Goal: Task Accomplishment & Management: Manage account settings

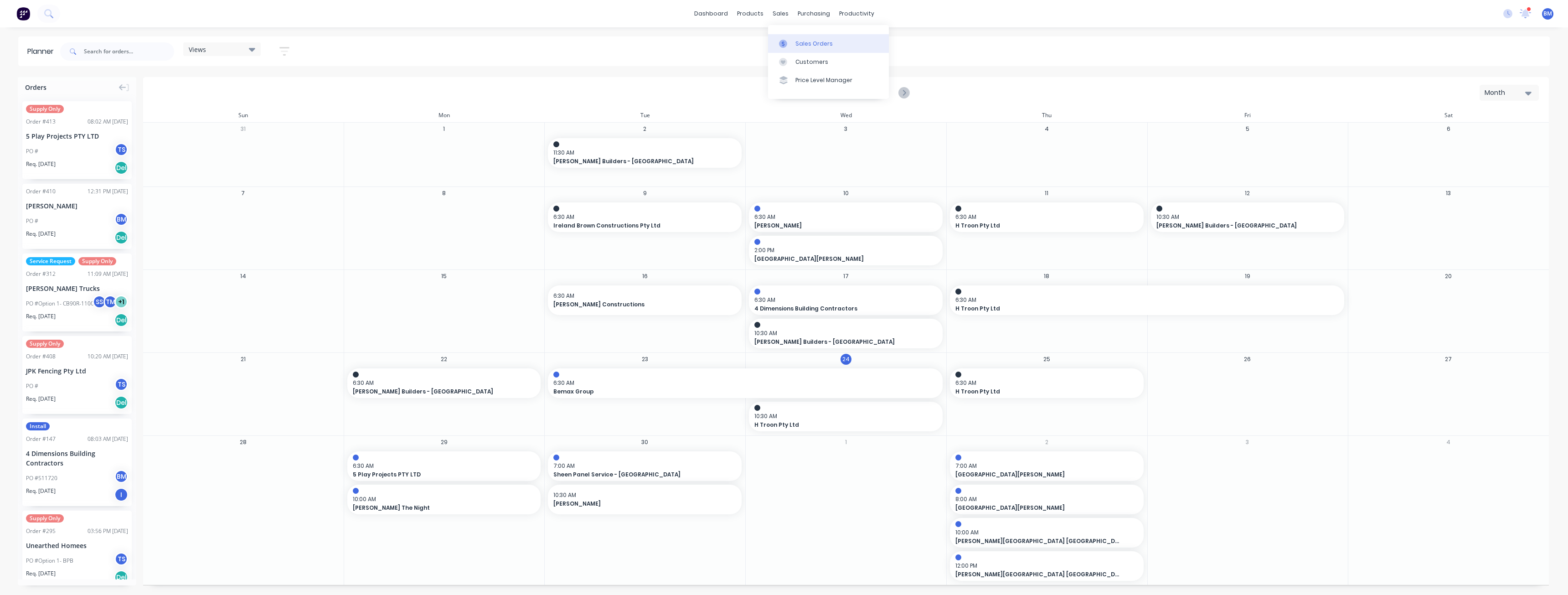
click at [802, 45] on div "Sales Orders" at bounding box center [813, 44] width 37 height 8
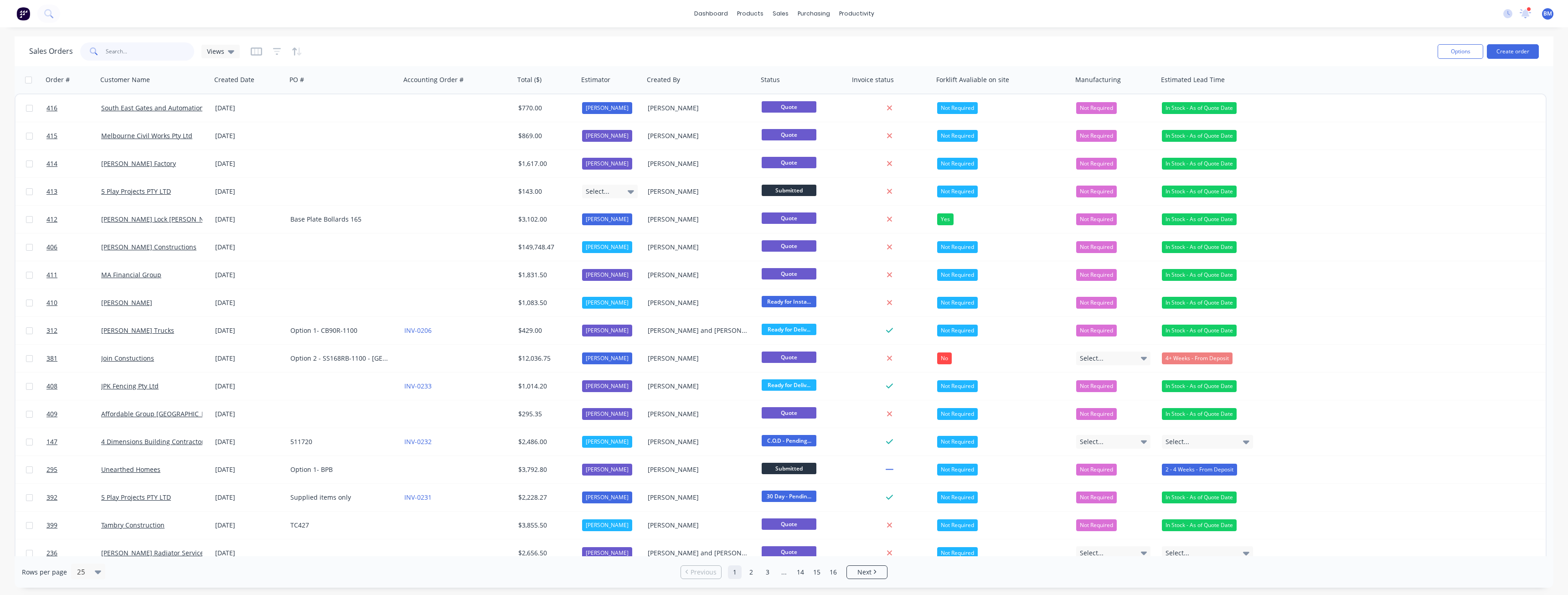
click at [118, 53] on input "text" at bounding box center [149, 51] width 89 height 19
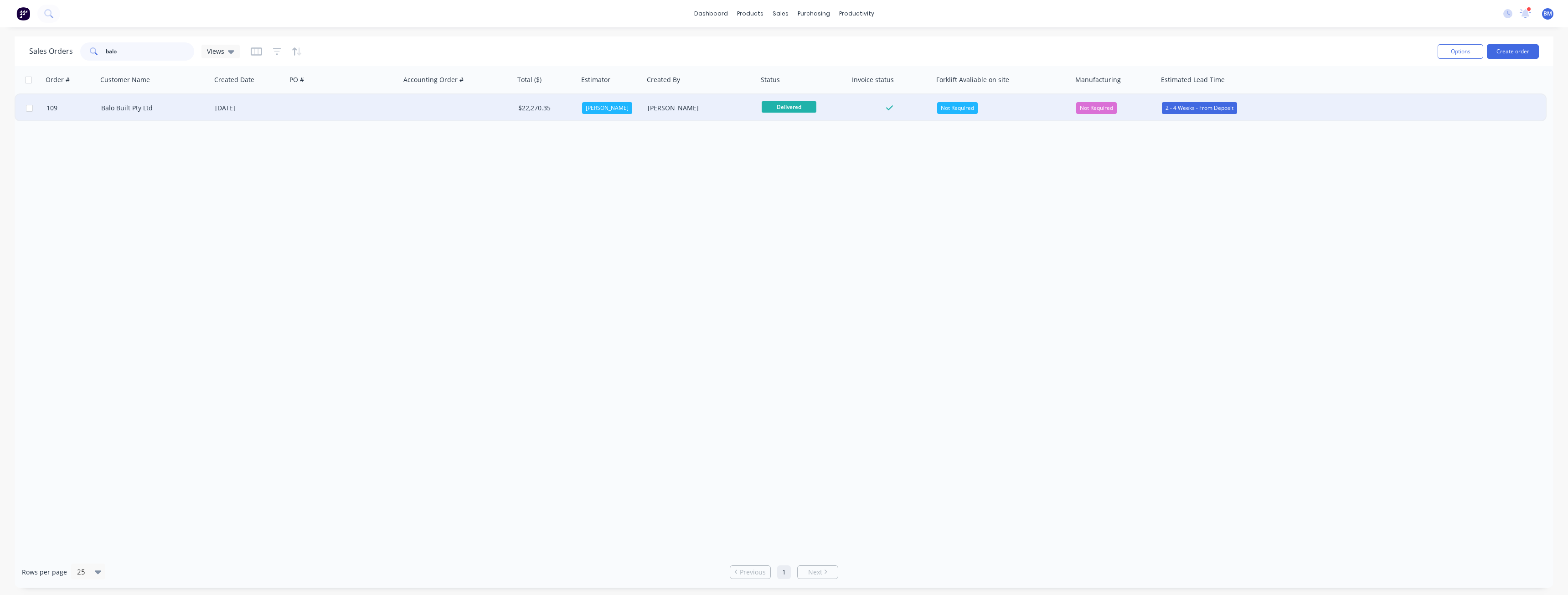
type input "balo"
click at [389, 105] on div at bounding box center [343, 108] width 114 height 27
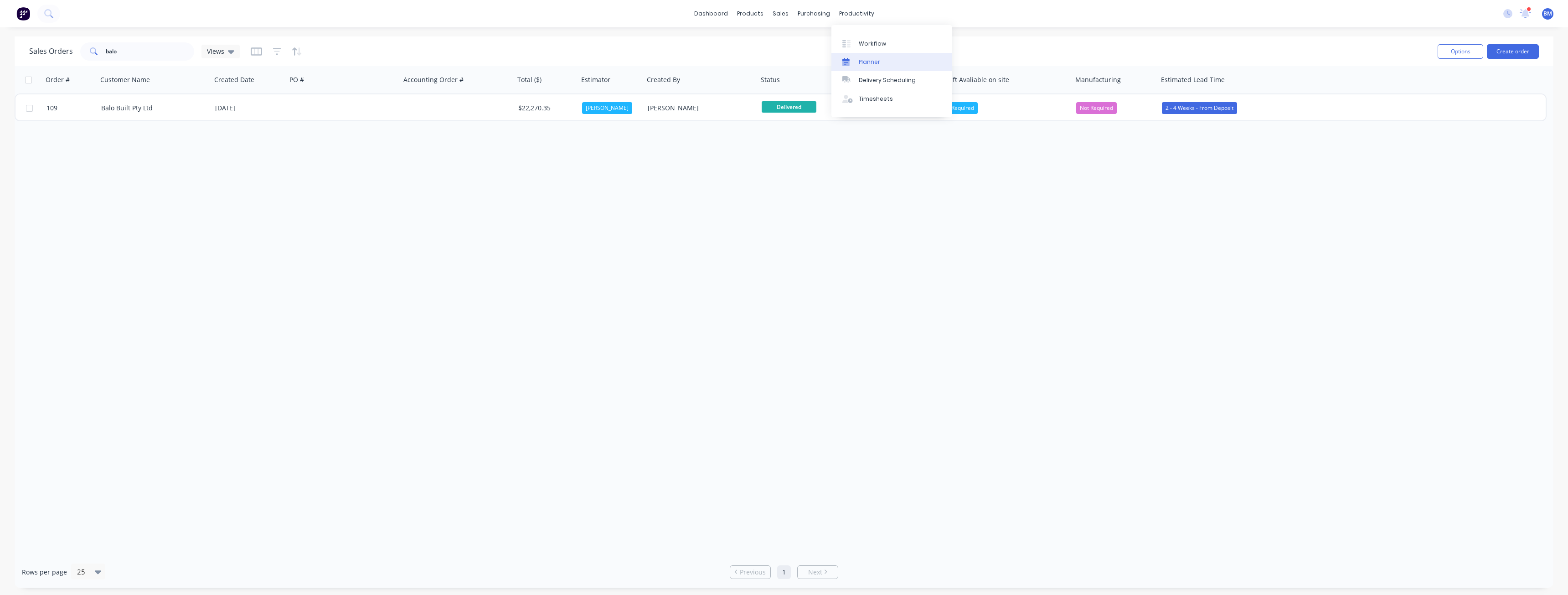
click at [865, 60] on div "Planner" at bounding box center [869, 61] width 21 height 8
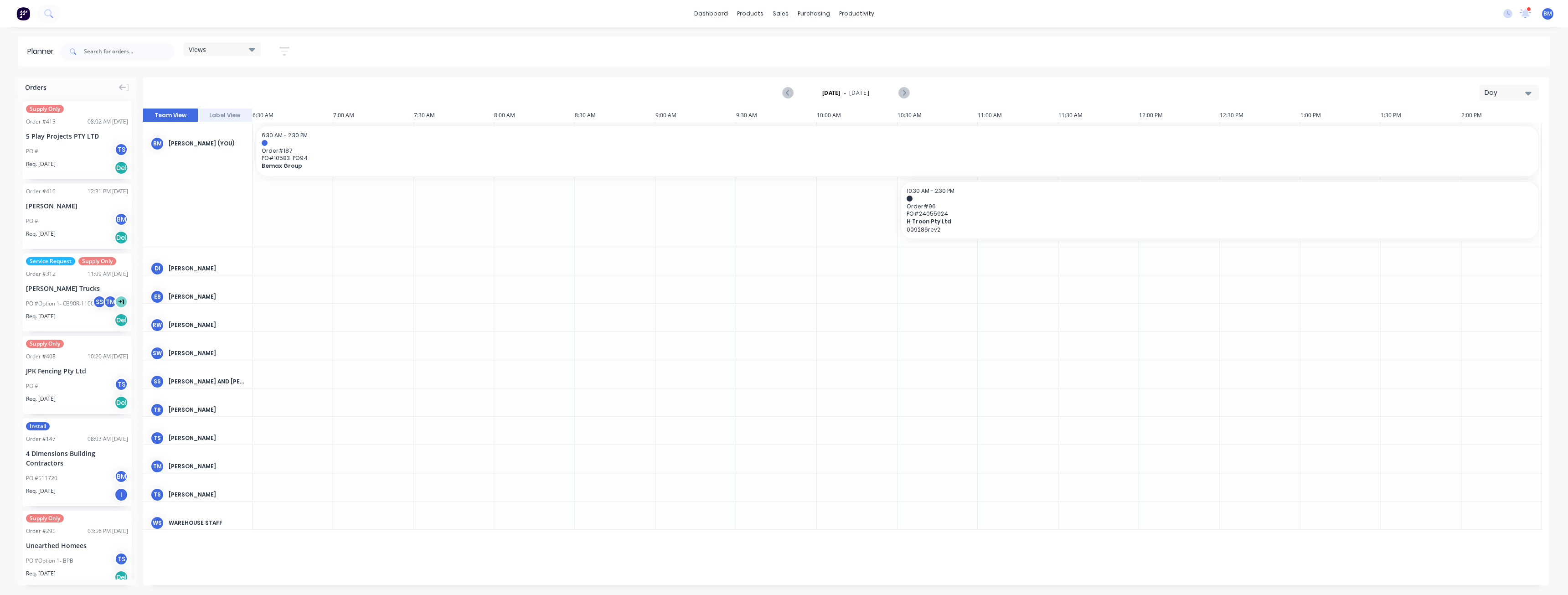
click at [1496, 92] on div "Day" at bounding box center [1505, 93] width 42 height 10
click at [1472, 151] on div "Month" at bounding box center [1492, 153] width 91 height 19
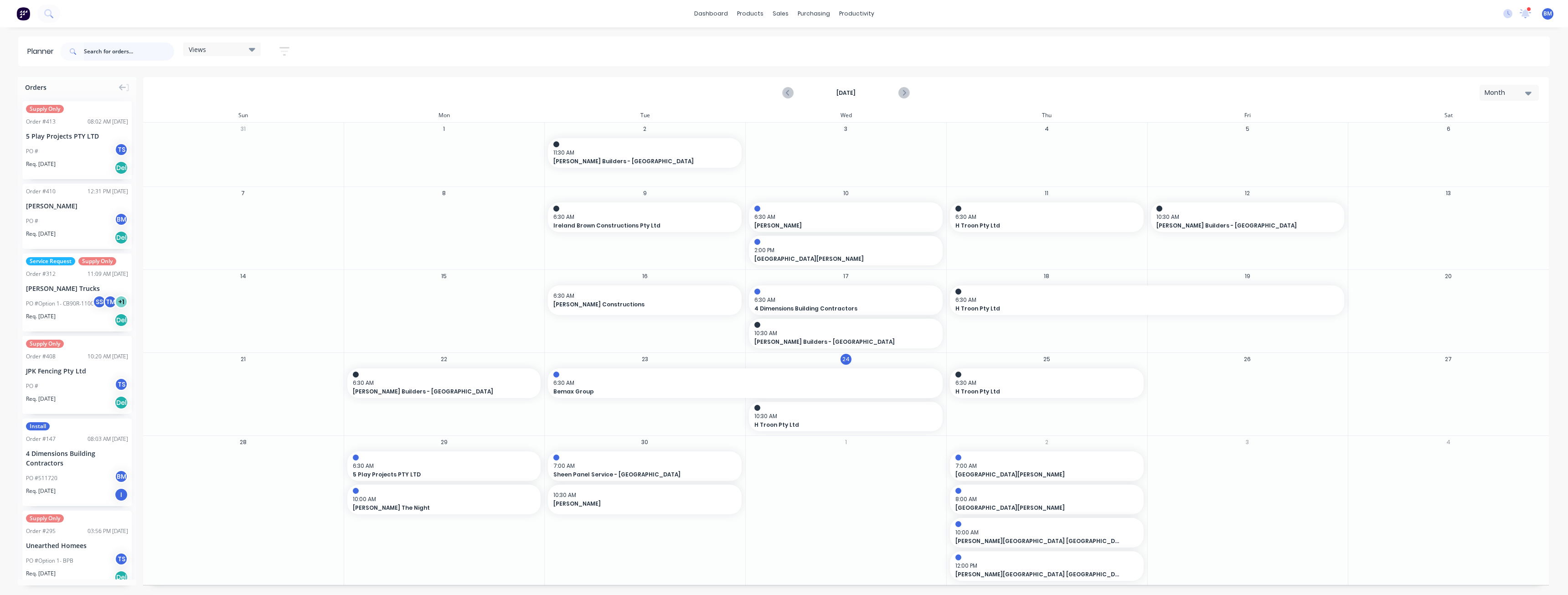
click at [96, 53] on input "text" at bounding box center [129, 51] width 91 height 19
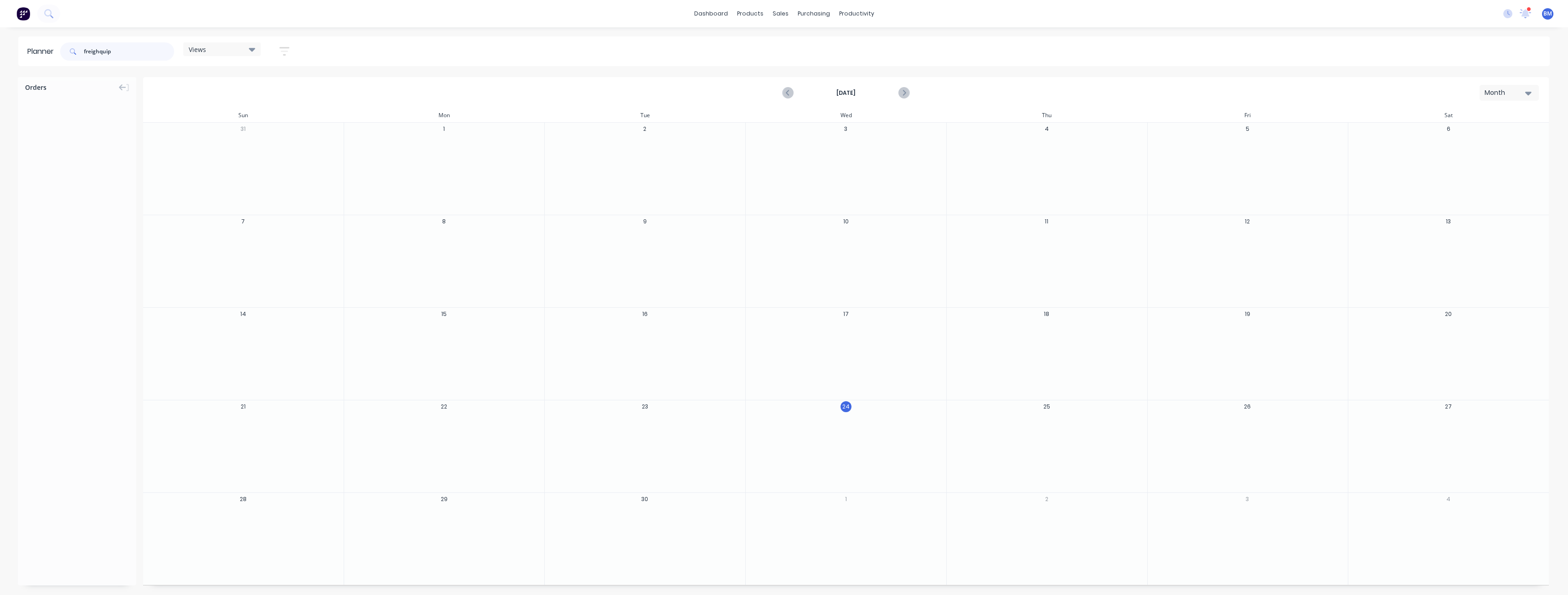
click at [99, 49] on input "freighquip" at bounding box center [129, 51] width 91 height 19
click at [129, 51] on input "freightquip" at bounding box center [129, 51] width 91 height 19
type input "freightquip"
drag, startPoint x: 72, startPoint y: 150, endPoint x: 1064, endPoint y: 535, distance: 1064.1
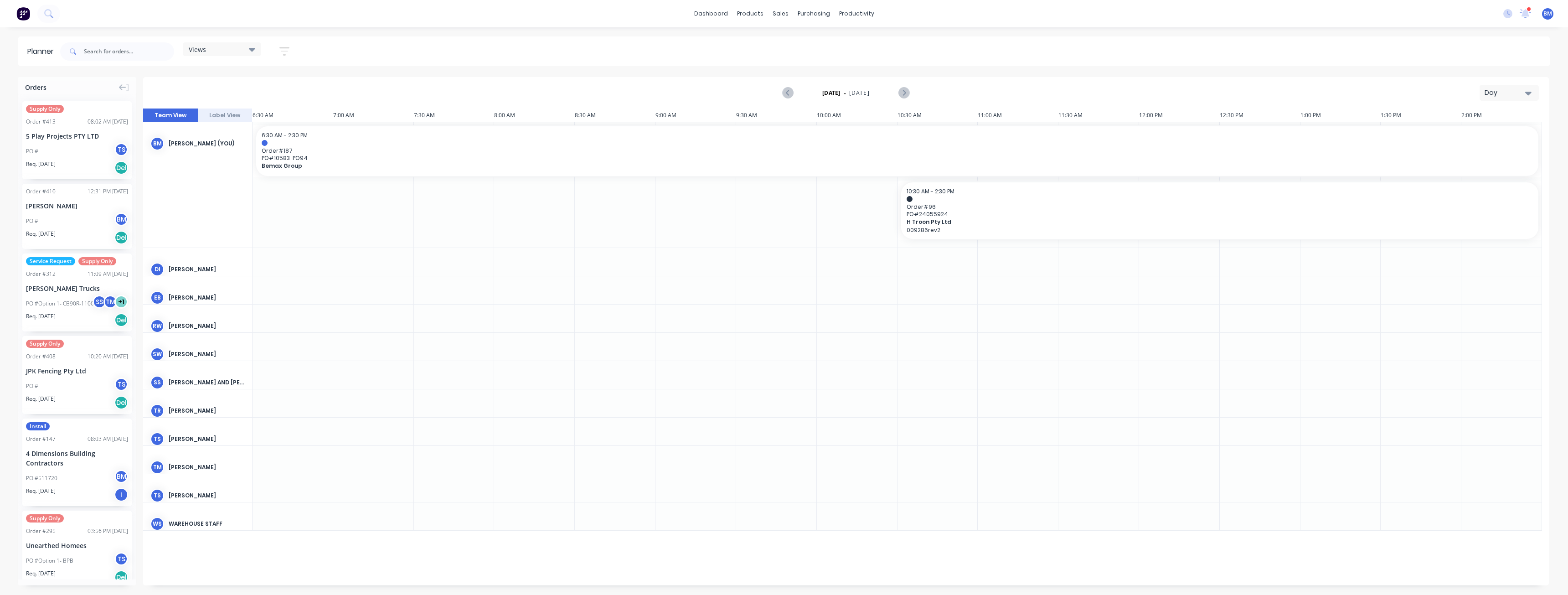
click at [1508, 91] on div "Day" at bounding box center [1505, 93] width 42 height 10
click at [1467, 153] on div "Month" at bounding box center [1492, 153] width 91 height 19
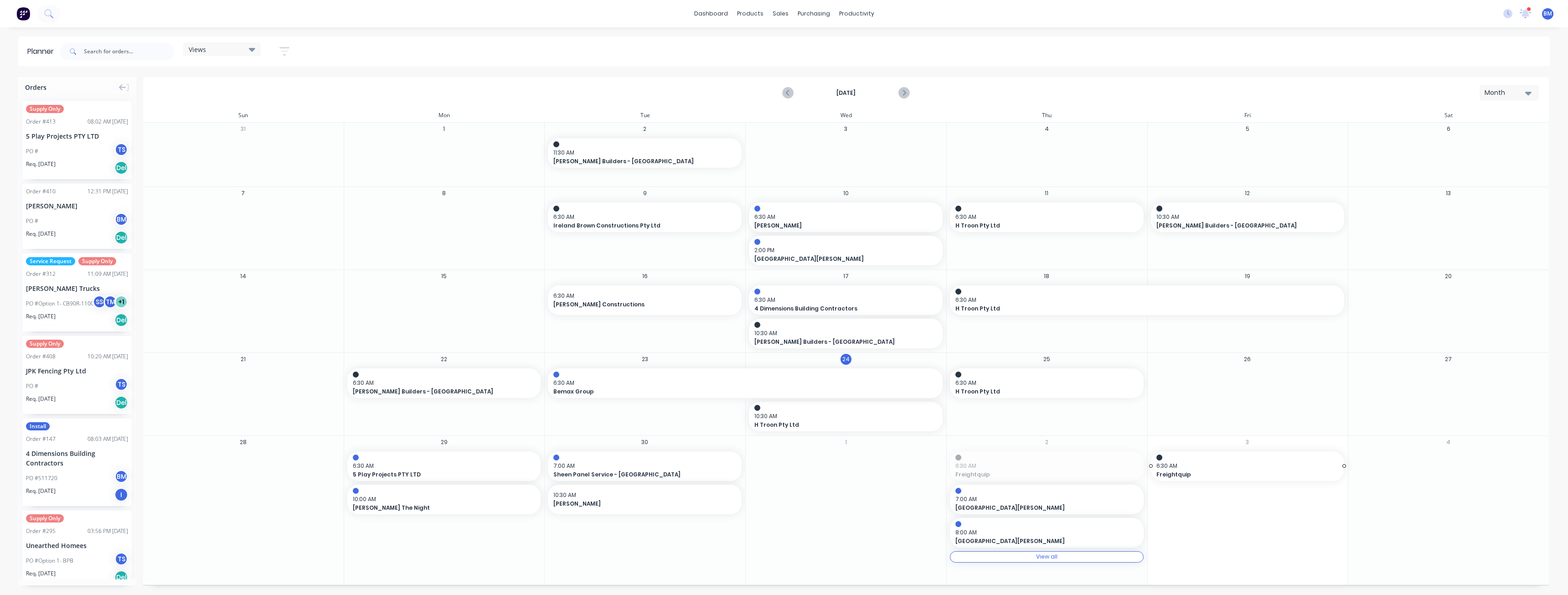
drag, startPoint x: 1009, startPoint y: 459, endPoint x: 1210, endPoint y: 460, distance: 201.0
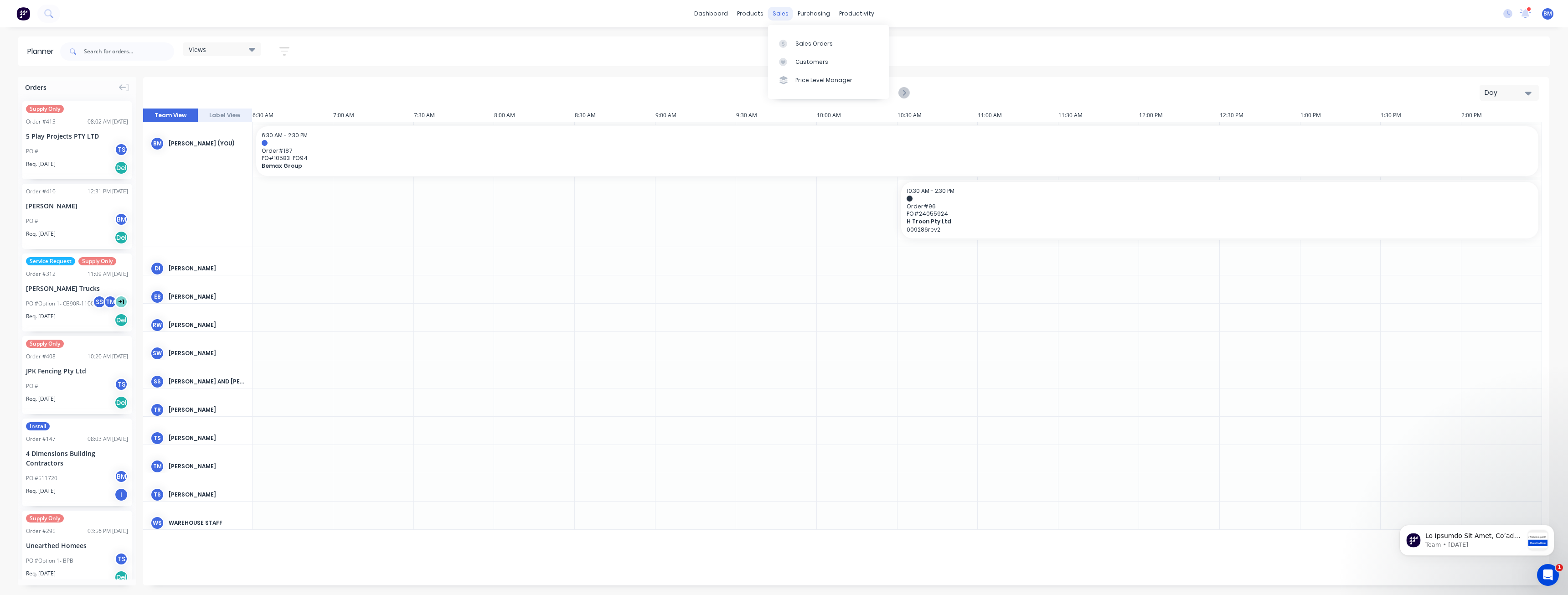
click at [776, 13] on div "sales" at bounding box center [780, 14] width 25 height 14
click at [800, 43] on div "Sales Orders" at bounding box center [813, 44] width 37 height 8
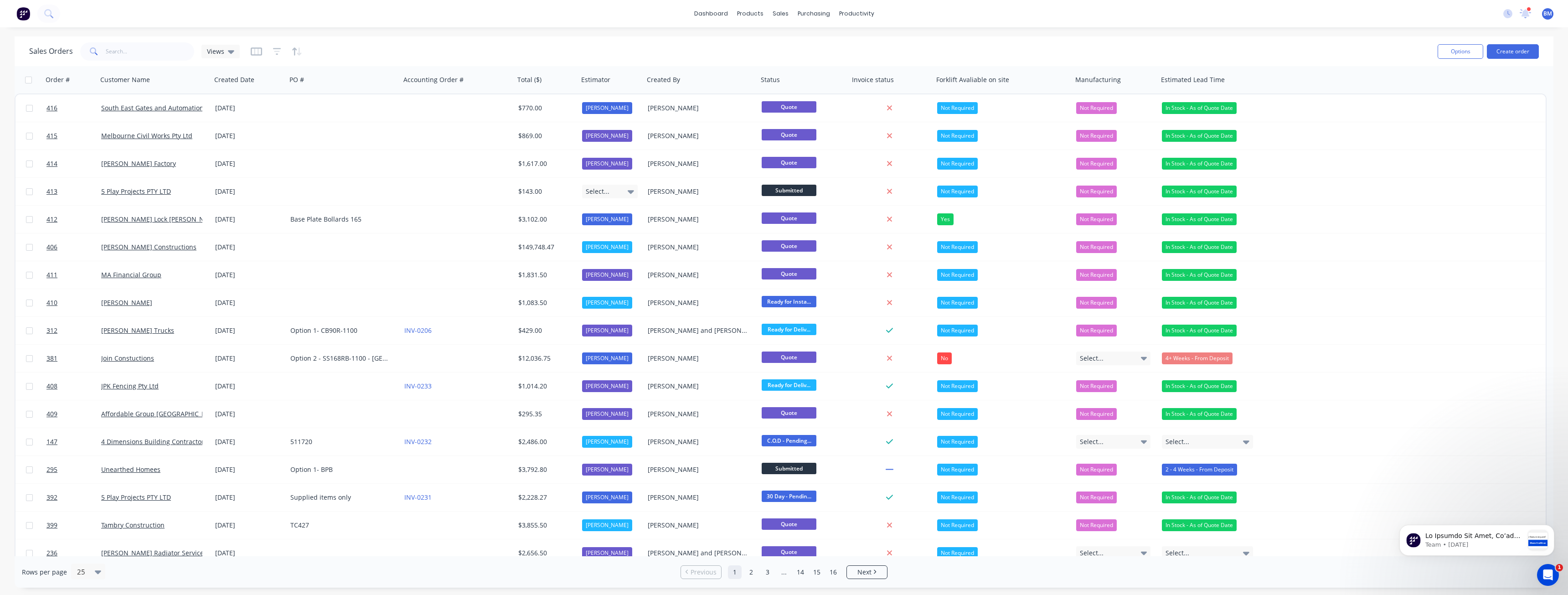
click at [335, 48] on div "Sales Orders Views" at bounding box center [729, 51] width 1401 height 22
click at [856, 13] on div "productivity" at bounding box center [856, 14] width 44 height 14
click at [862, 58] on div "Planner" at bounding box center [869, 61] width 21 height 8
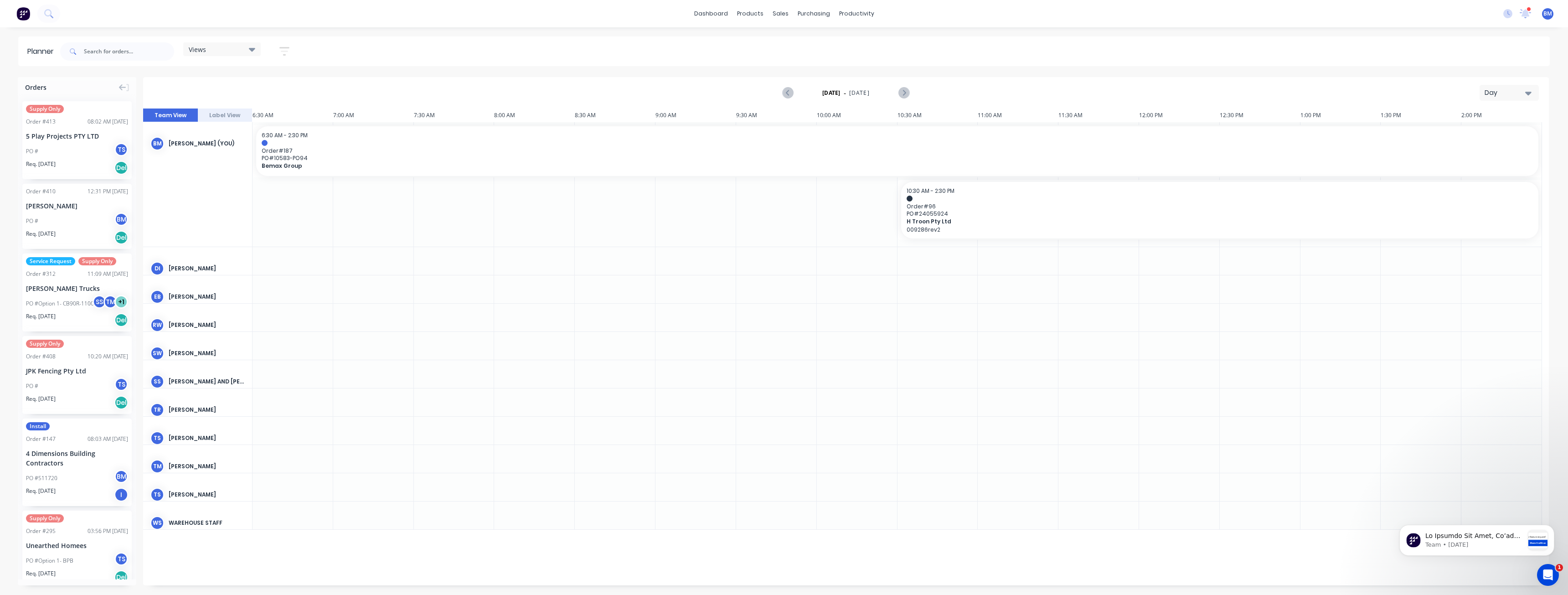
click at [1497, 94] on div "Day" at bounding box center [1505, 93] width 42 height 10
click at [1473, 151] on div "Month" at bounding box center [1492, 153] width 91 height 19
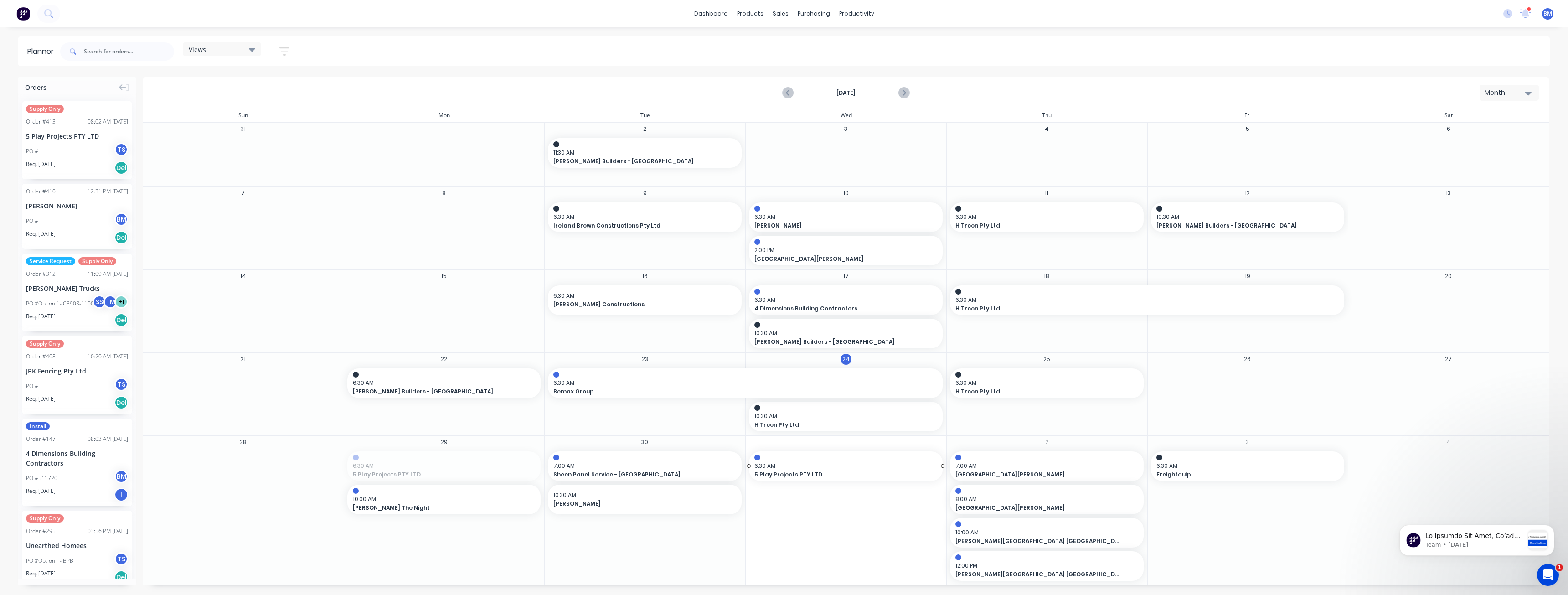
drag, startPoint x: 425, startPoint y: 461, endPoint x: 809, endPoint y: 461, distance: 384.0
drag, startPoint x: 412, startPoint y: 461, endPoint x: 785, endPoint y: 506, distance: 375.7
click at [102, 54] on input "text" at bounding box center [129, 51] width 91 height 19
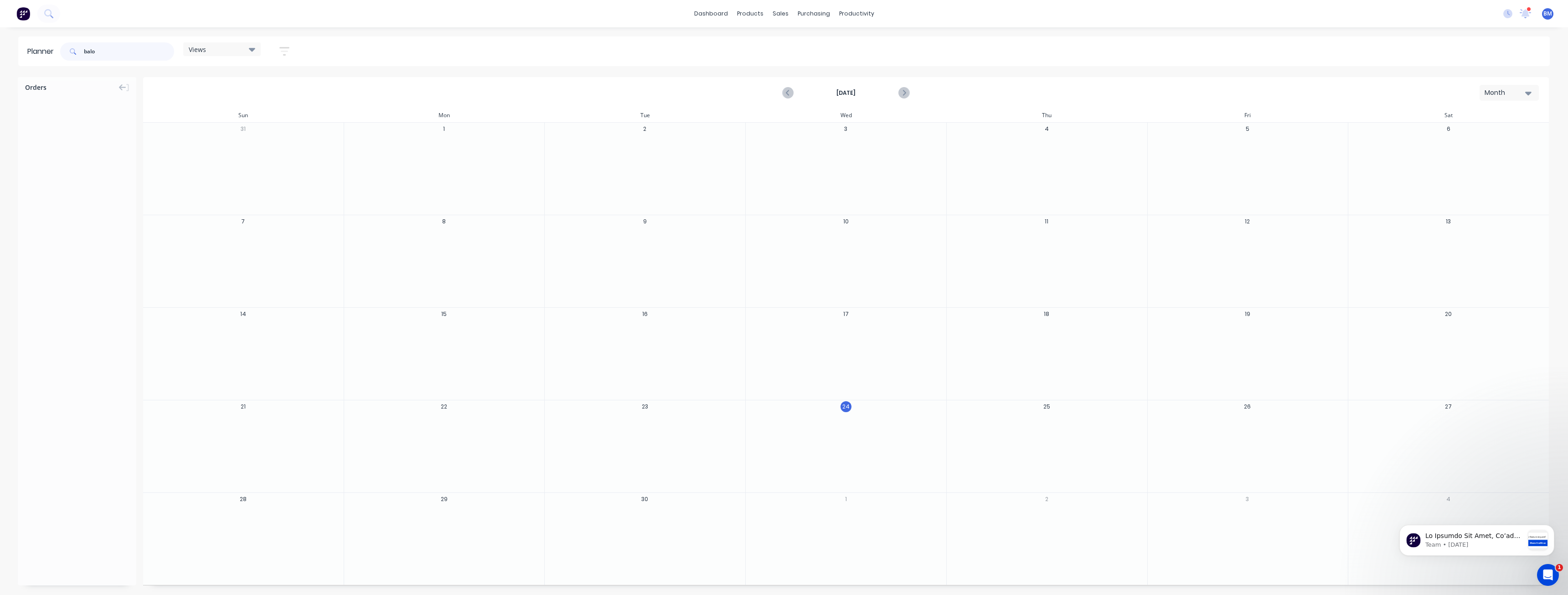
click at [103, 52] on input "balo" at bounding box center [129, 51] width 91 height 19
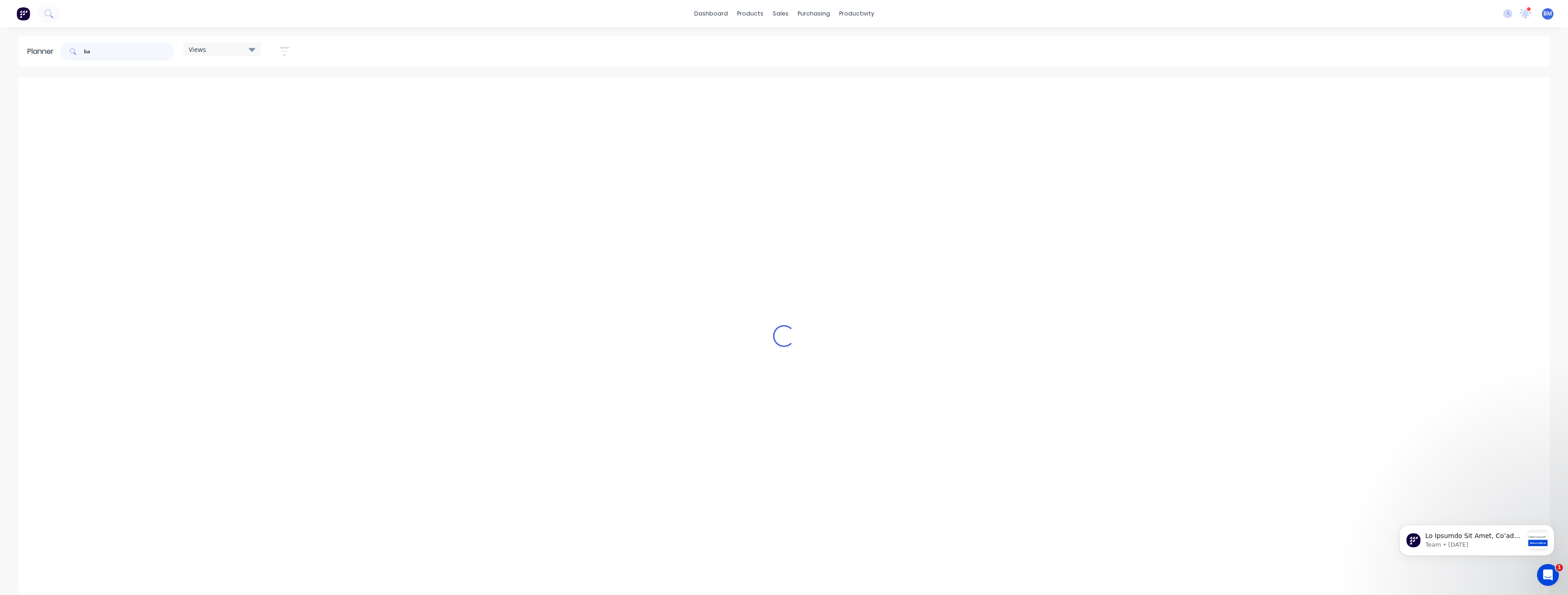
type input "b"
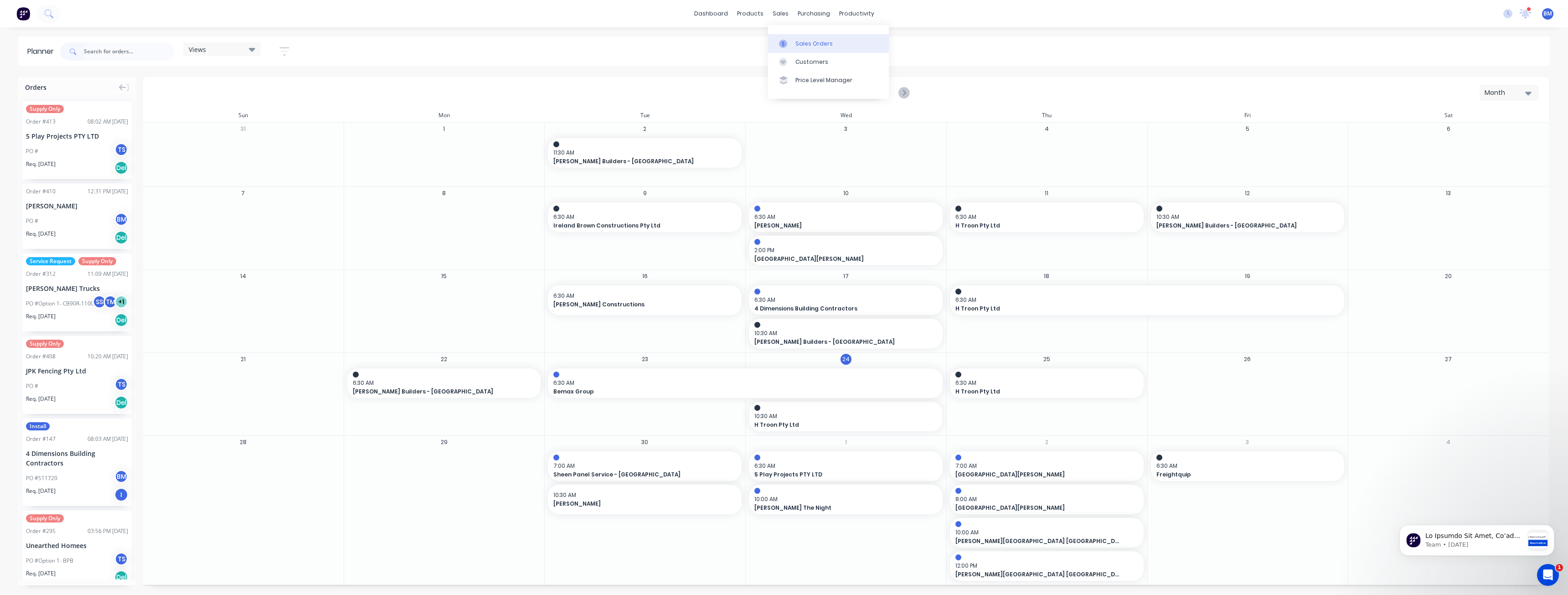
click at [800, 42] on div "Sales Orders" at bounding box center [813, 44] width 37 height 8
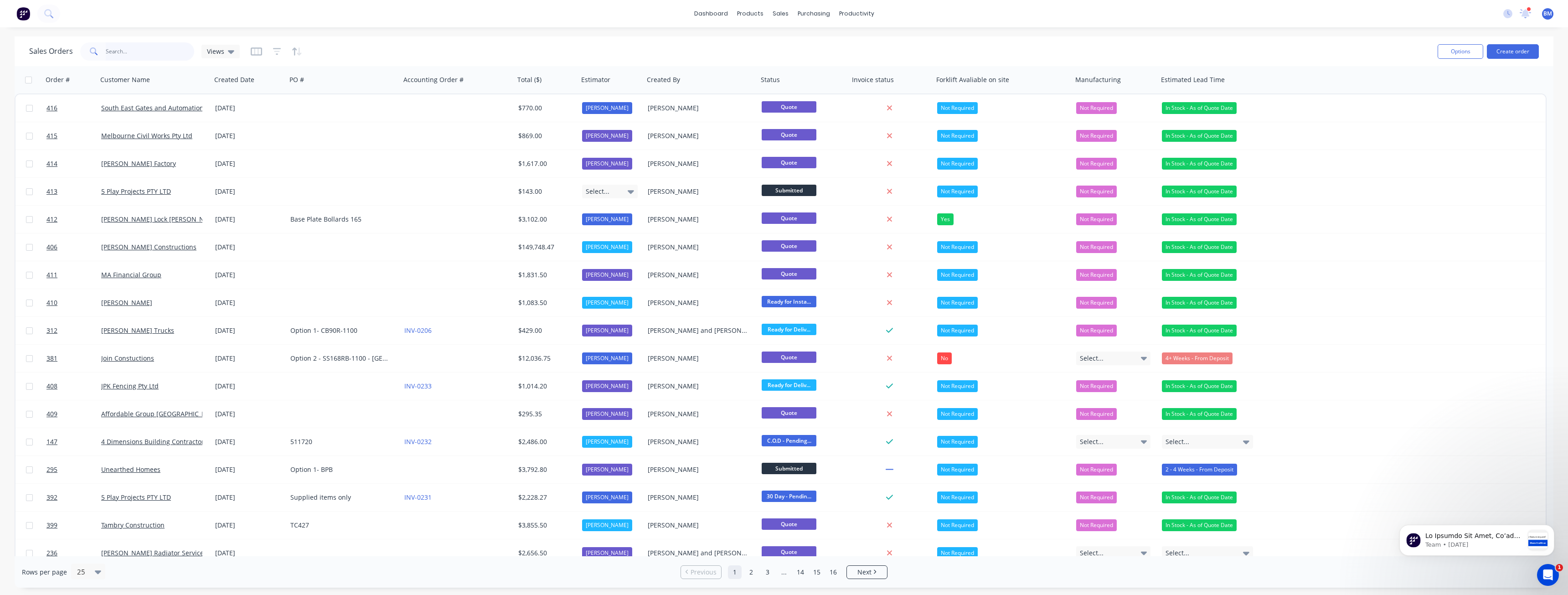
click at [127, 53] on input "text" at bounding box center [149, 51] width 89 height 19
type input "balo"
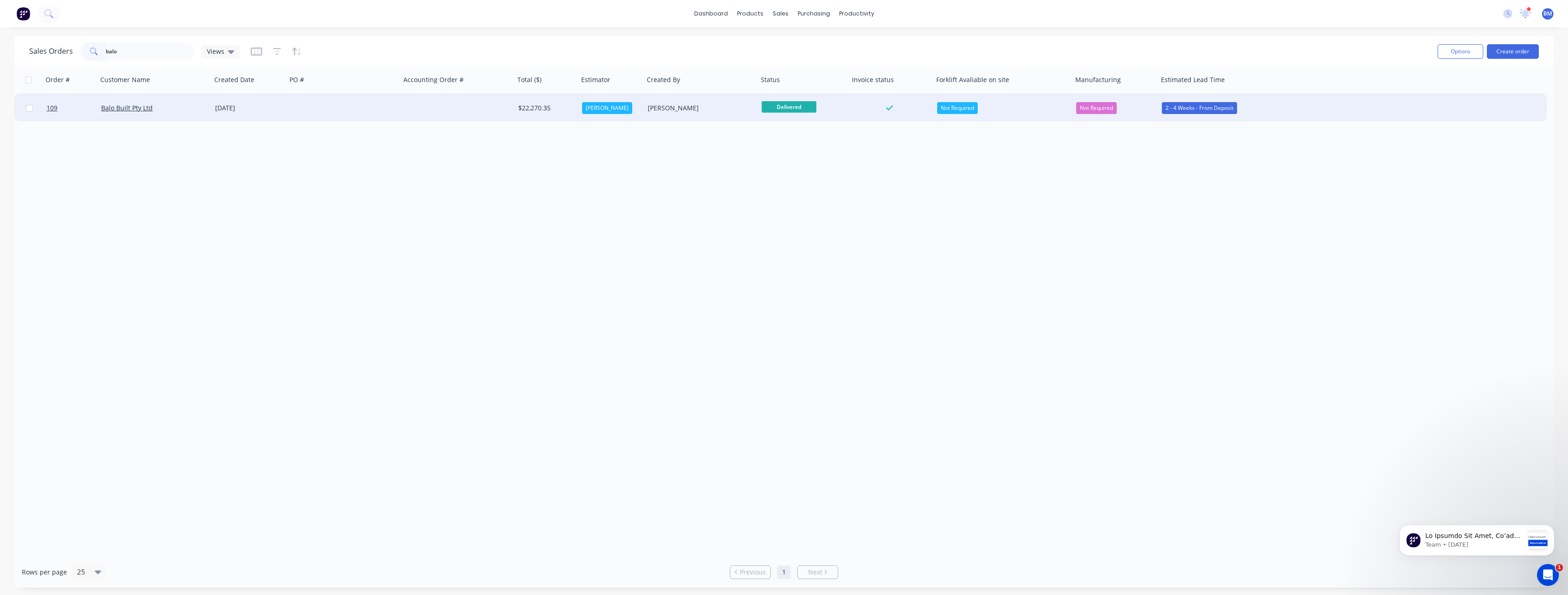
click at [381, 105] on div at bounding box center [343, 108] width 114 height 27
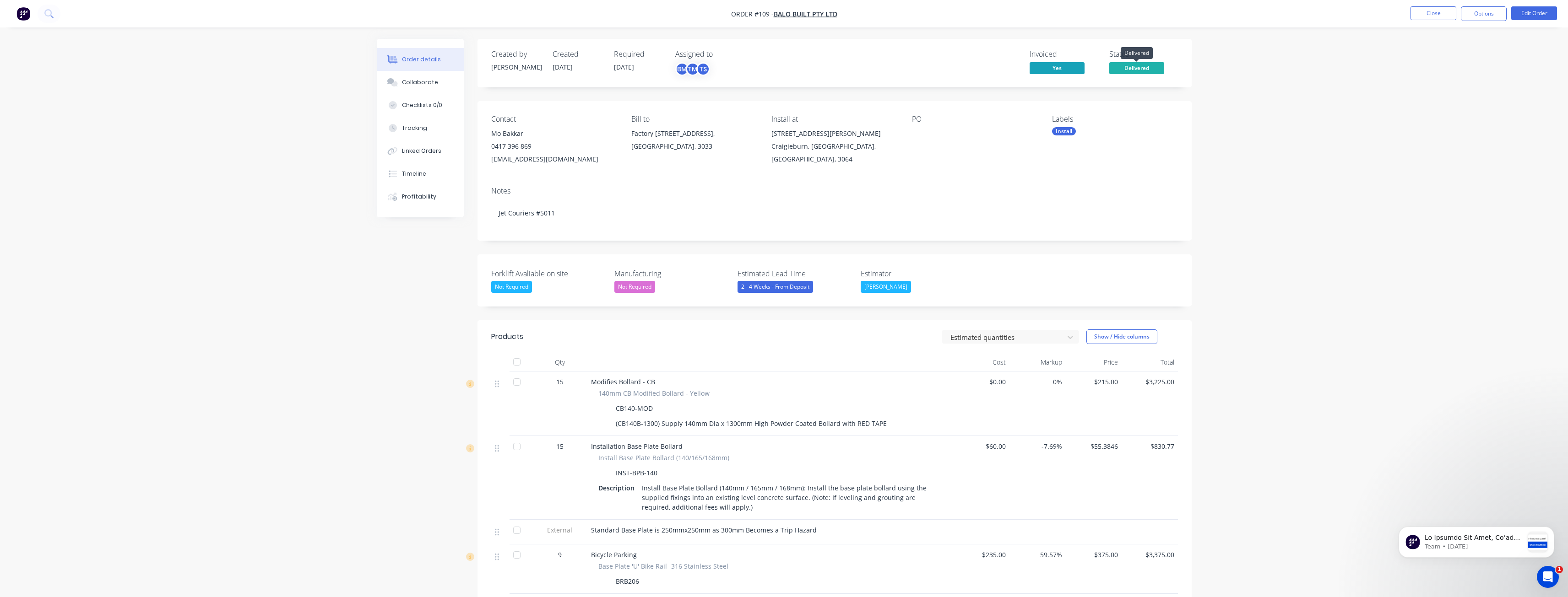
click at [1126, 64] on span "Delivered" at bounding box center [1136, 69] width 55 height 12
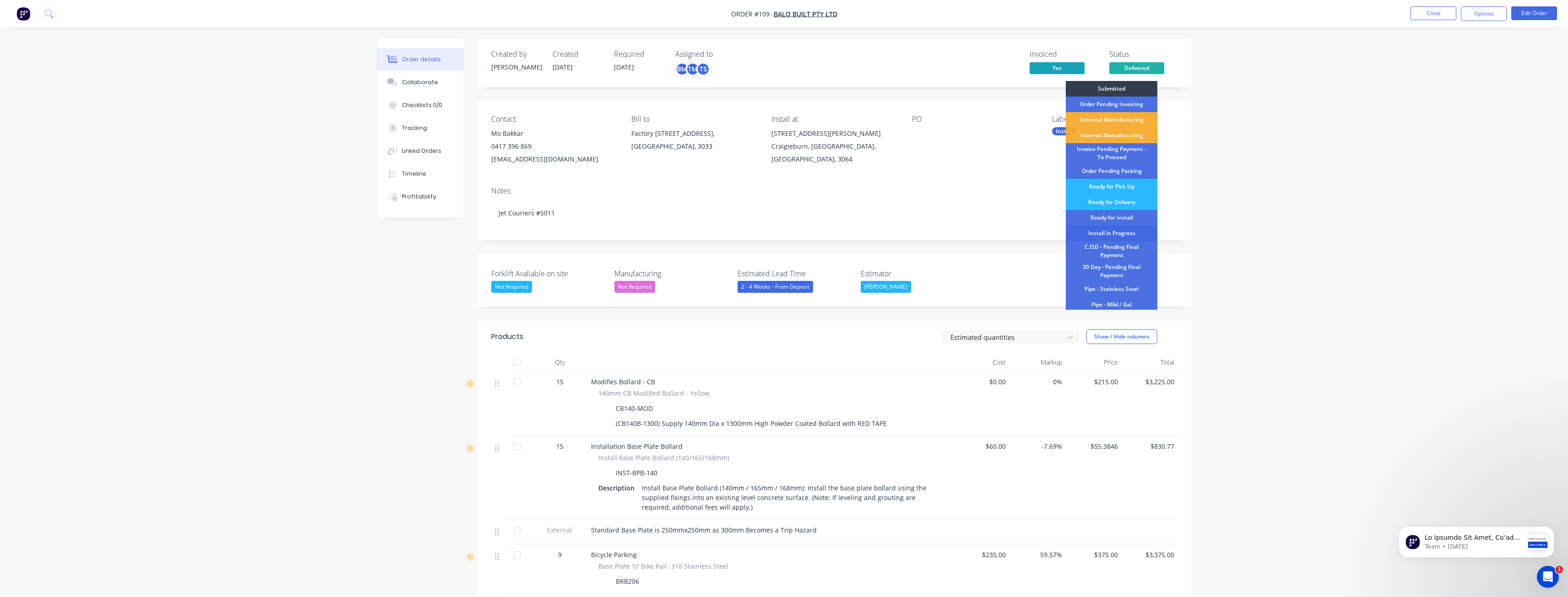
click at [1112, 228] on div "Install in Progress" at bounding box center [1111, 233] width 91 height 16
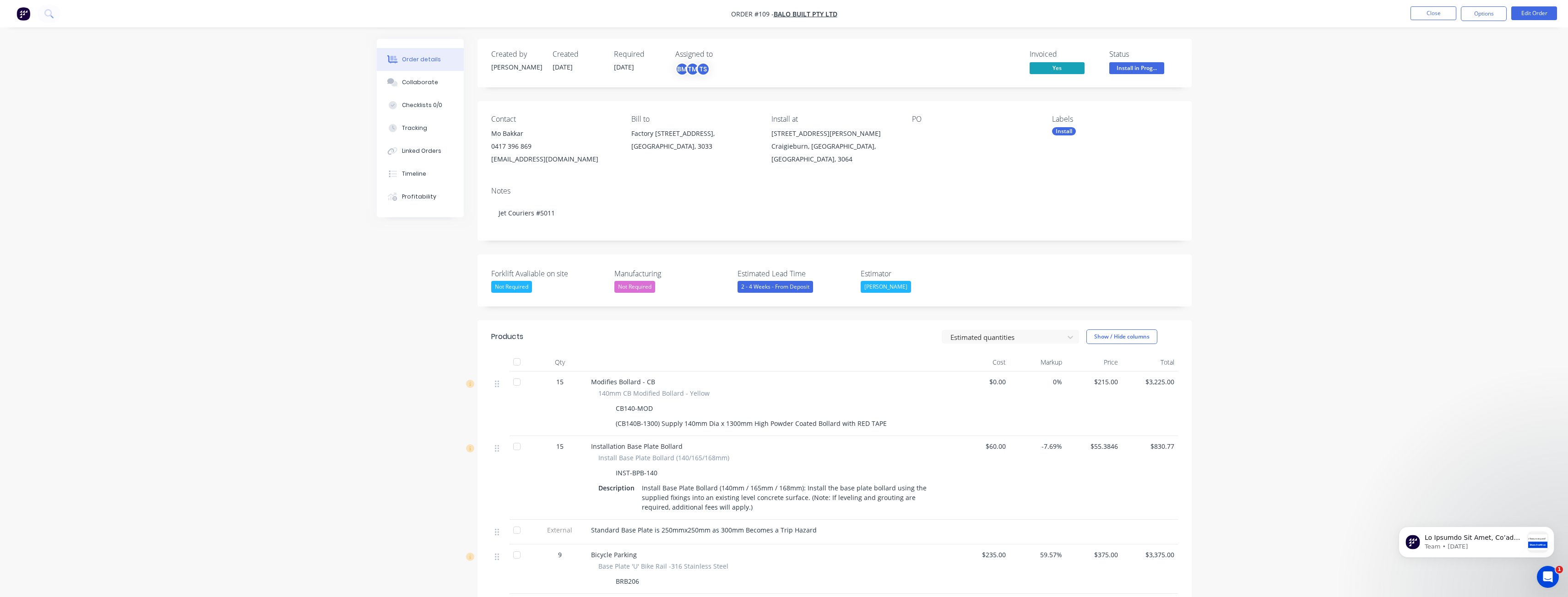
click at [24, 17] on img "button" at bounding box center [24, 14] width 14 height 14
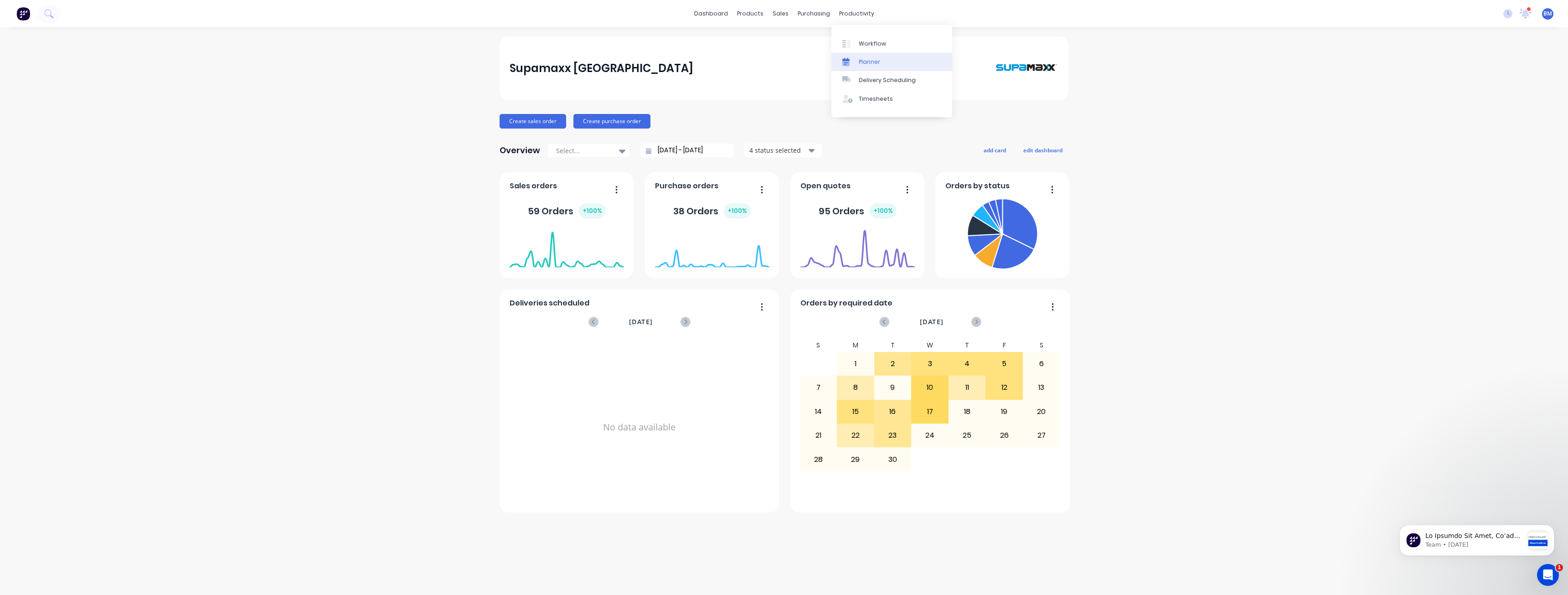
click at [867, 60] on div "Planner" at bounding box center [869, 61] width 21 height 8
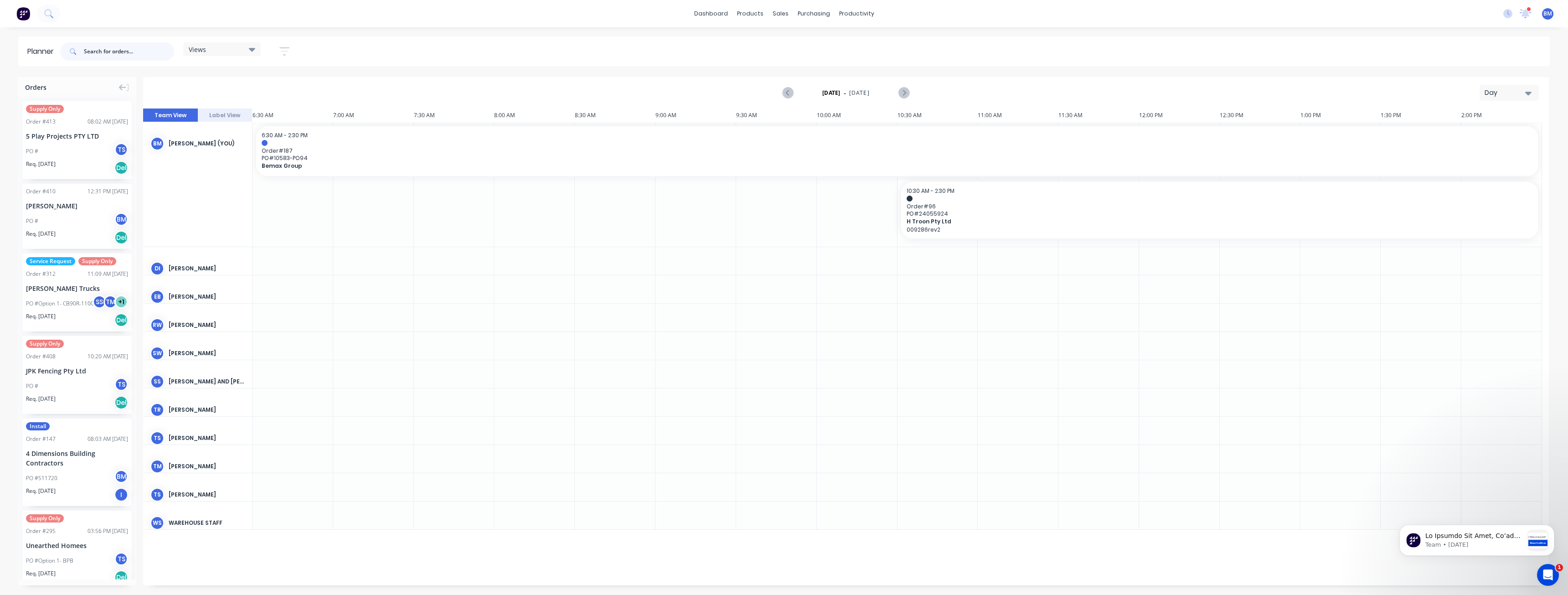
click at [119, 56] on input "text" at bounding box center [129, 51] width 91 height 19
type input "balo"
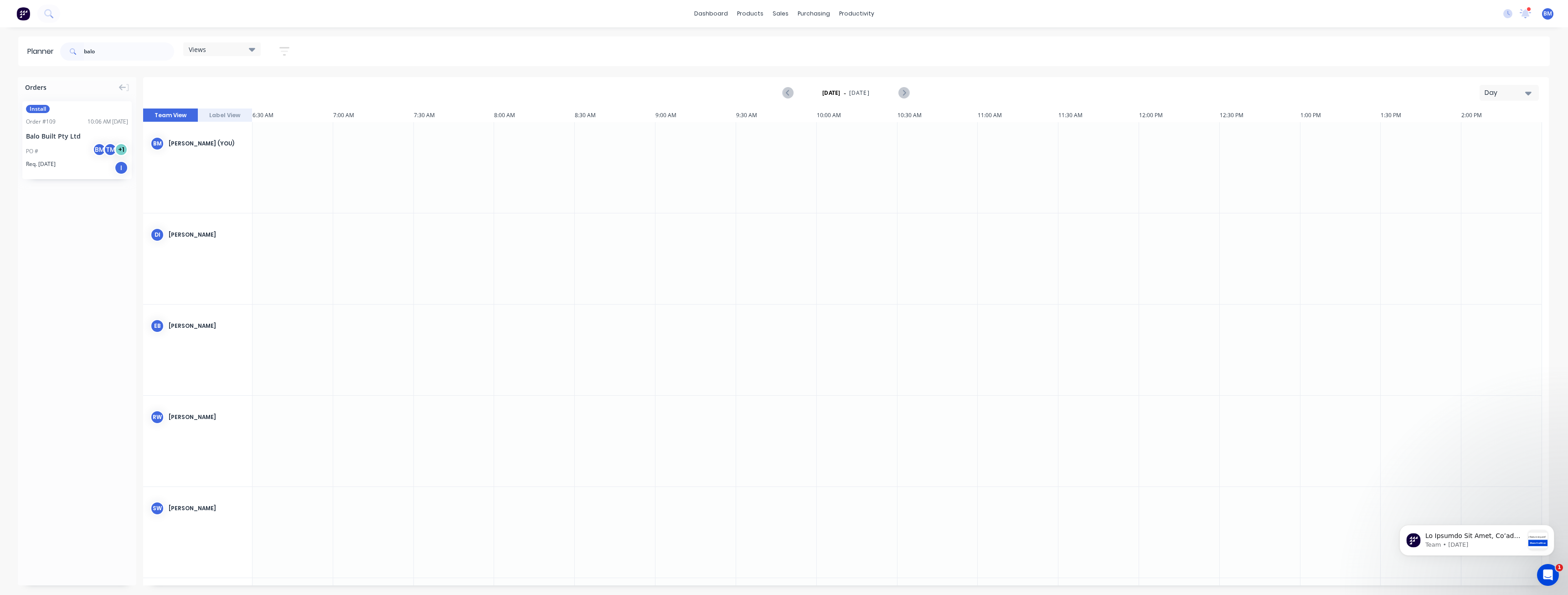
click at [1514, 95] on div "Day" at bounding box center [1505, 93] width 42 height 10
click at [1476, 156] on div "Month" at bounding box center [1492, 153] width 91 height 19
drag, startPoint x: 49, startPoint y: 142, endPoint x: 428, endPoint y: 519, distance: 534.6
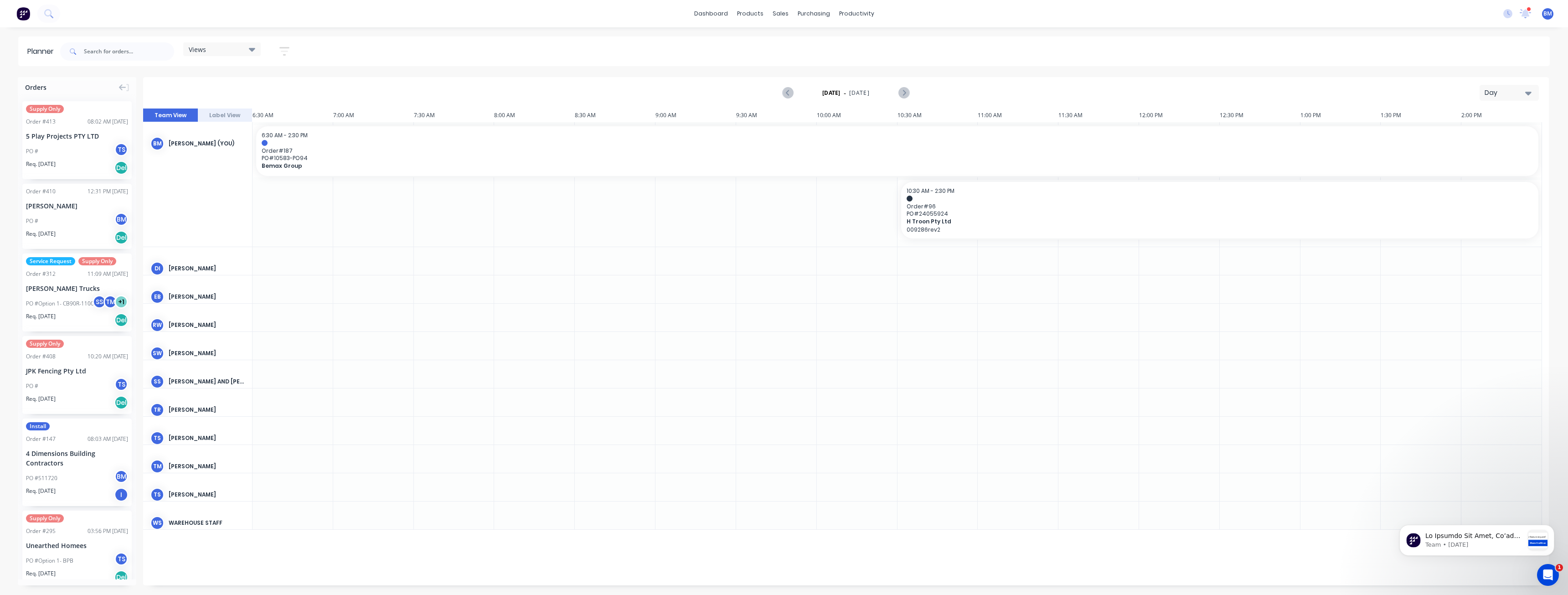
click at [1492, 98] on button "Day" at bounding box center [1509, 93] width 59 height 16
click at [1470, 151] on div "Month" at bounding box center [1492, 153] width 91 height 19
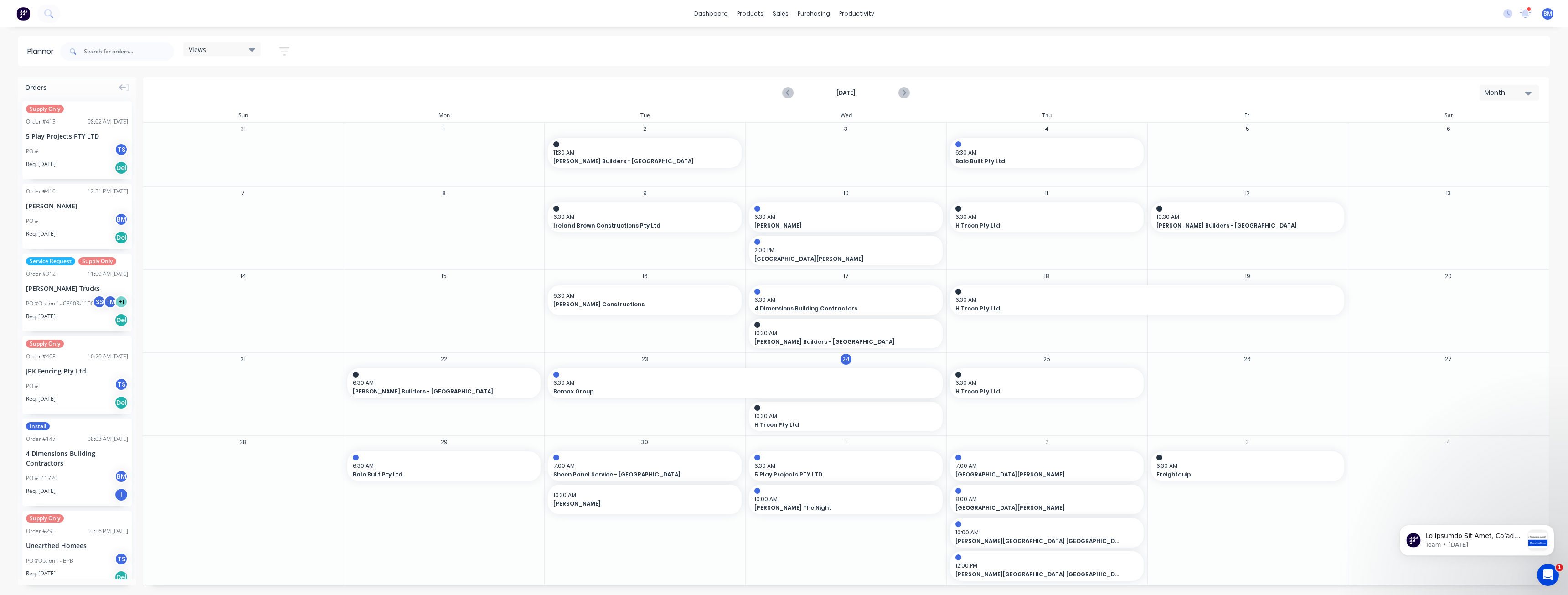
click at [366, 48] on div "Views Save new view None (Default) edit Show/Hide users Show/Hide orders Filter…" at bounding box center [804, 52] width 1491 height 27
click at [366, 47] on div "Views Save new view None (Default) edit Show/Hide users Show/Hide orders Filter…" at bounding box center [804, 52] width 1491 height 27
click at [347, 56] on div "Views Save new view None (Default) edit Show/Hide users Show/Hide orders Filter…" at bounding box center [804, 52] width 1491 height 27
